Goal: Obtain resource: Download file/media

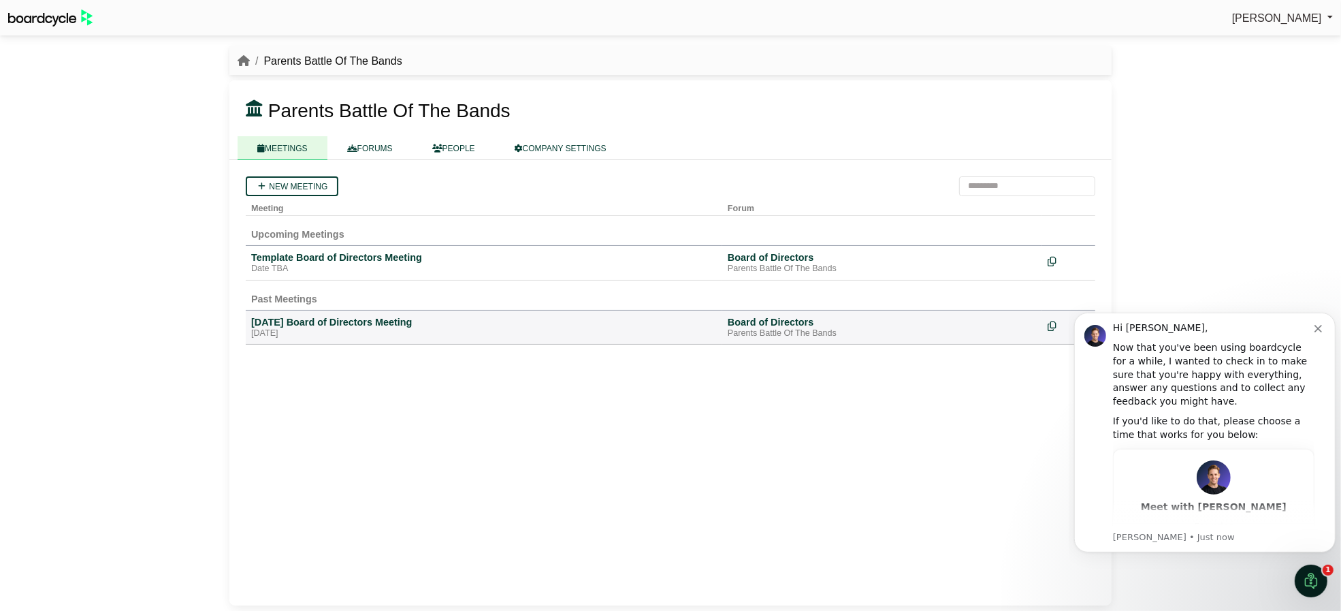
click at [1318, 329] on icon "Dismiss notification" at bounding box center [1317, 327] width 7 height 7
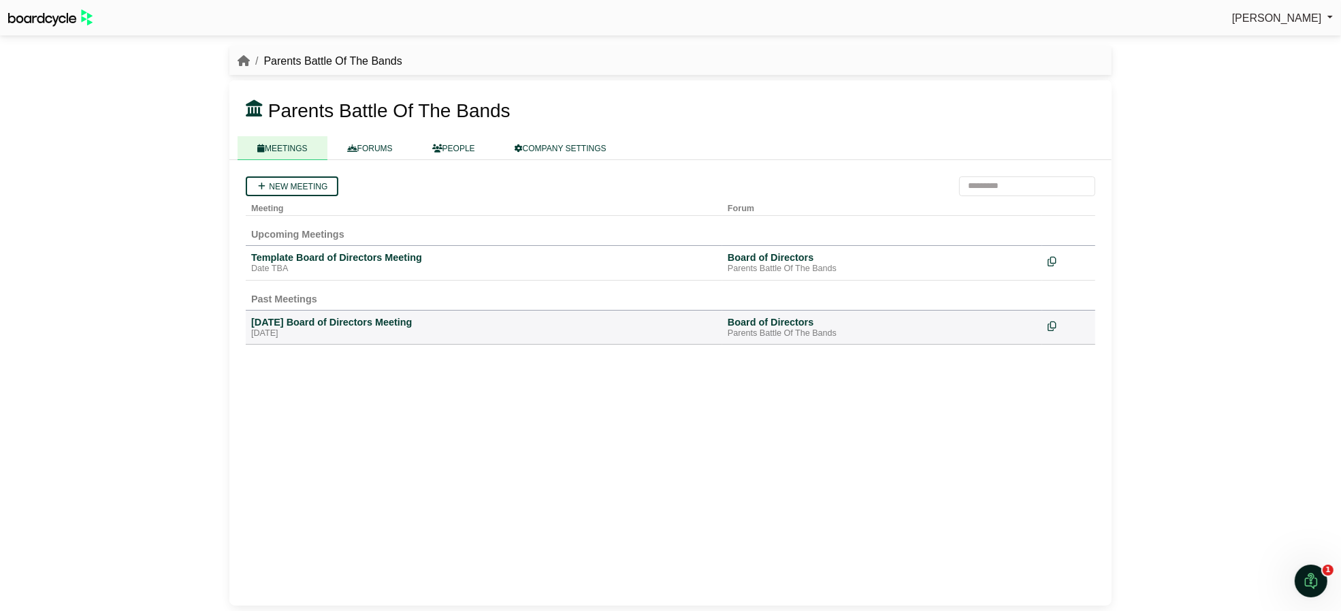
click at [375, 251] on div "Template Board of Directors Meeting" at bounding box center [484, 257] width 466 height 12
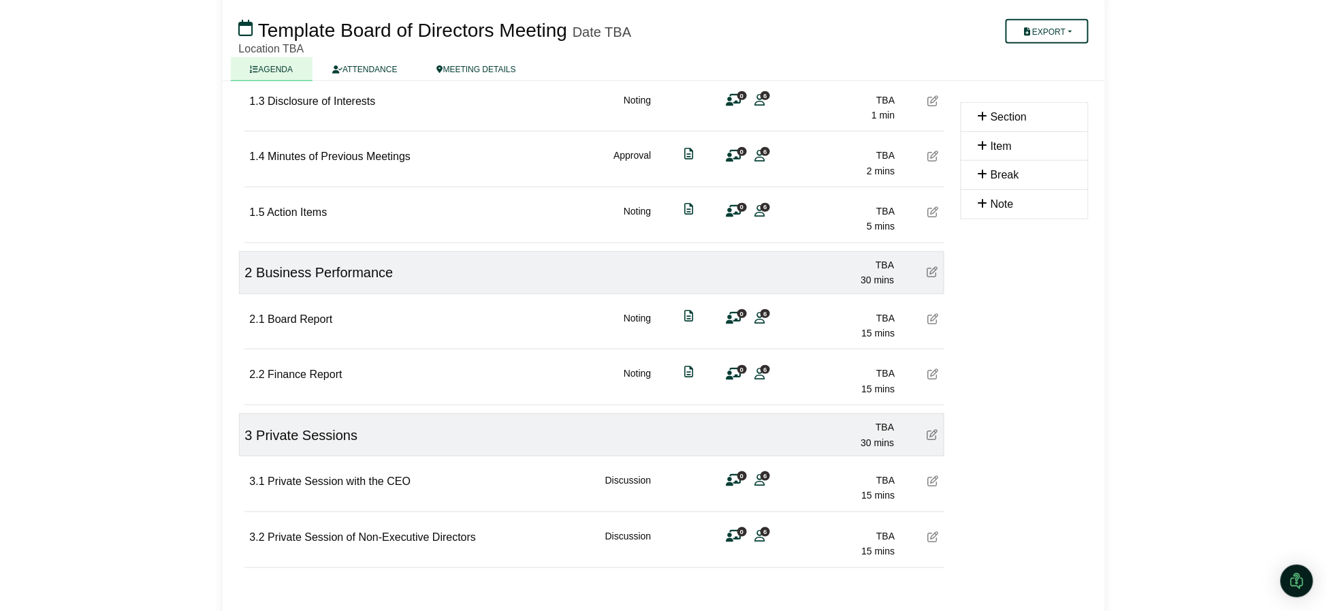
scroll to position [336, 0]
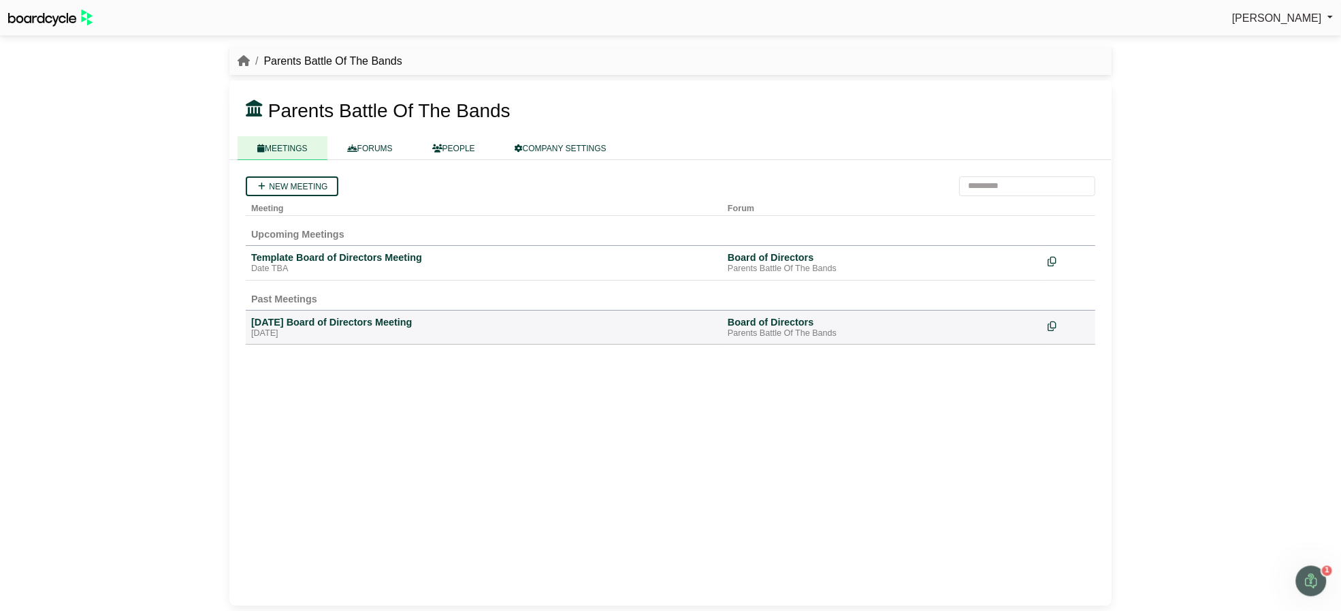
click at [360, 319] on div "[DATE] Board of Directors Meeting" at bounding box center [484, 322] width 466 height 12
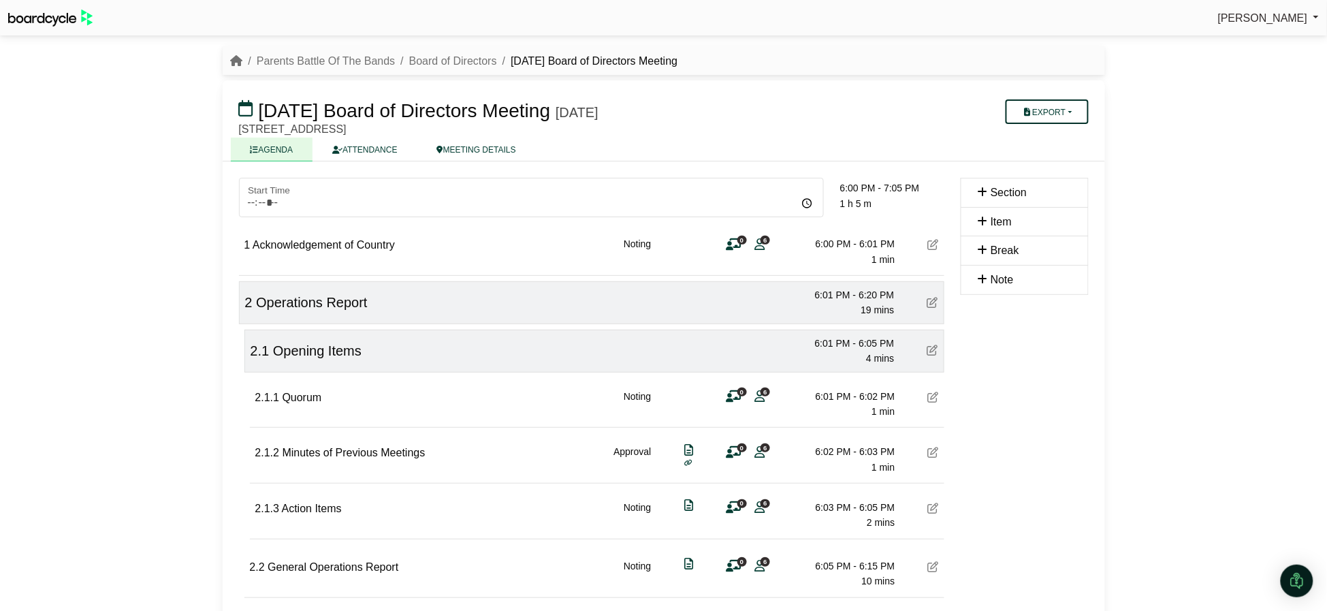
click at [1042, 106] on button "Export" at bounding box center [1047, 111] width 82 height 25
click at [1070, 140] on link "Agenda" at bounding box center [1065, 134] width 118 height 20
